Goal: Transaction & Acquisition: Book appointment/travel/reservation

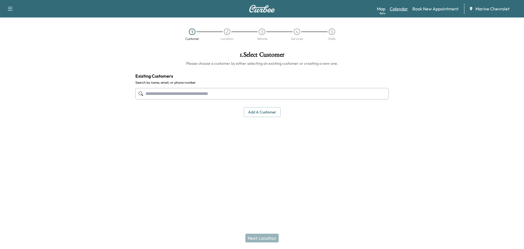
click at [395, 8] on link "Calendar" at bounding box center [399, 8] width 18 height 7
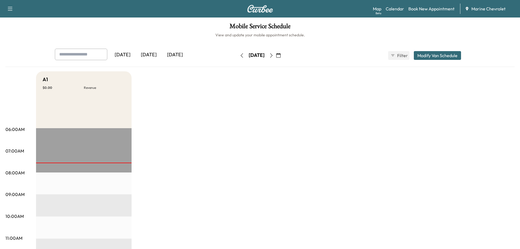
click at [276, 58] on button "button" at bounding box center [271, 55] width 9 height 9
click at [274, 55] on icon "button" at bounding box center [271, 55] width 4 height 4
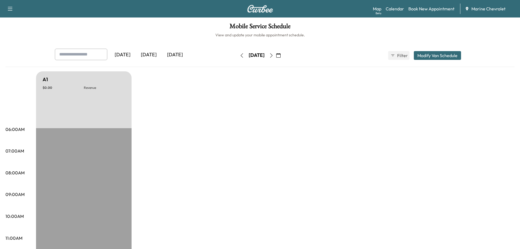
click at [276, 55] on button "button" at bounding box center [271, 55] width 9 height 9
click at [240, 54] on icon "button" at bounding box center [242, 55] width 4 height 4
click at [237, 54] on button "button" at bounding box center [241, 55] width 9 height 9
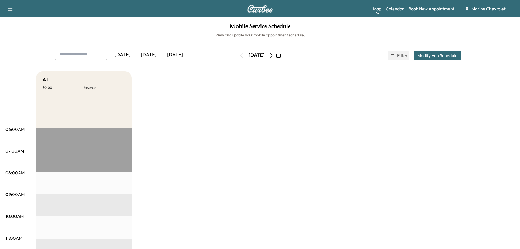
click at [274, 56] on icon "button" at bounding box center [271, 55] width 4 height 4
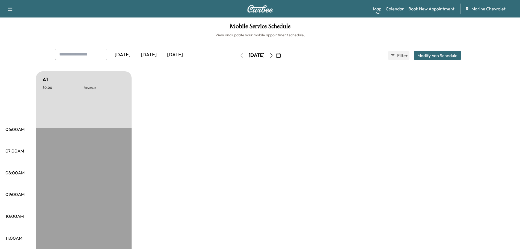
click at [276, 56] on button "button" at bounding box center [271, 55] width 9 height 9
click at [274, 56] on icon "button" at bounding box center [271, 55] width 4 height 4
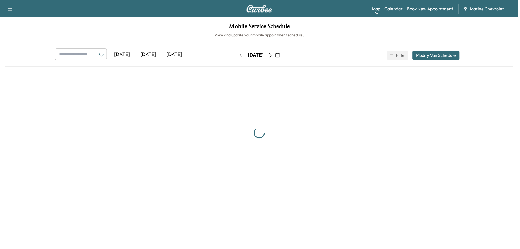
click at [276, 56] on button "button" at bounding box center [271, 55] width 9 height 9
click at [278, 56] on button "button" at bounding box center [273, 55] width 9 height 9
click at [267, 56] on div "[DATE]" at bounding box center [259, 55] width 16 height 7
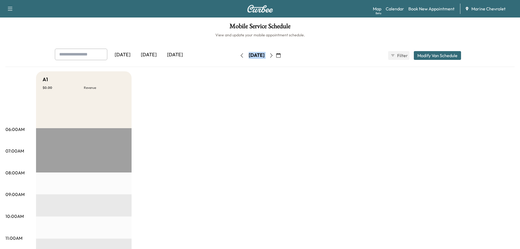
click at [274, 54] on icon "button" at bounding box center [271, 55] width 4 height 4
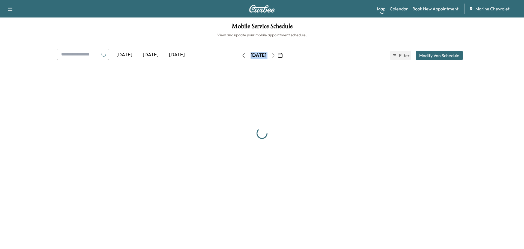
click at [285, 54] on div "[DATE] September 2025 S M T W T F S 31 1 2 3 4 5 6 7 8 9 10 11 12 13 14 15 16 1…" at bounding box center [262, 55] width 46 height 9
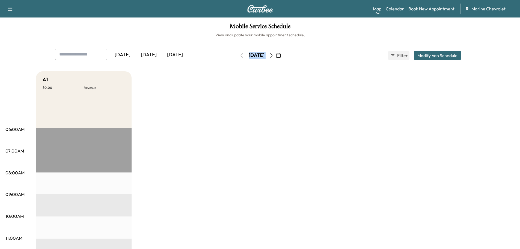
click at [283, 54] on button "button" at bounding box center [278, 55] width 9 height 9
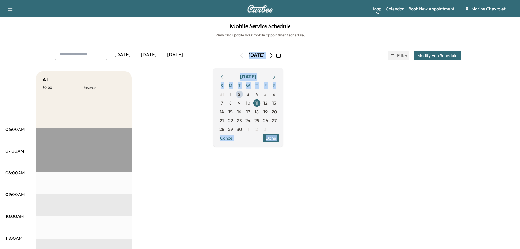
click at [283, 54] on button "button" at bounding box center [278, 55] width 9 height 9
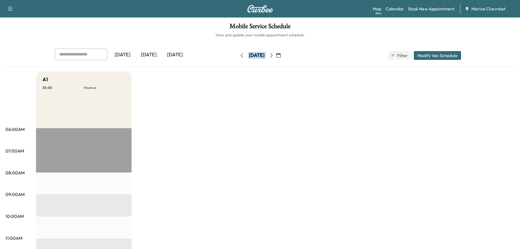
click at [273, 56] on icon "button" at bounding box center [271, 55] width 2 height 4
click at [283, 56] on button "button" at bounding box center [278, 55] width 9 height 9
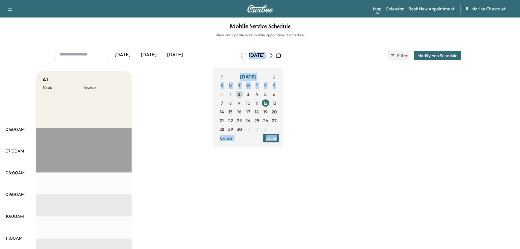
click at [283, 56] on button "button" at bounding box center [278, 55] width 9 height 9
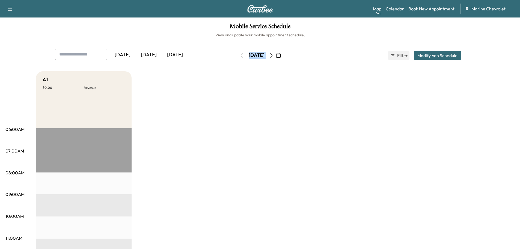
click at [274, 57] on icon "button" at bounding box center [271, 55] width 4 height 4
